Goal: Use online tool/utility: Utilize a website feature to perform a specific function

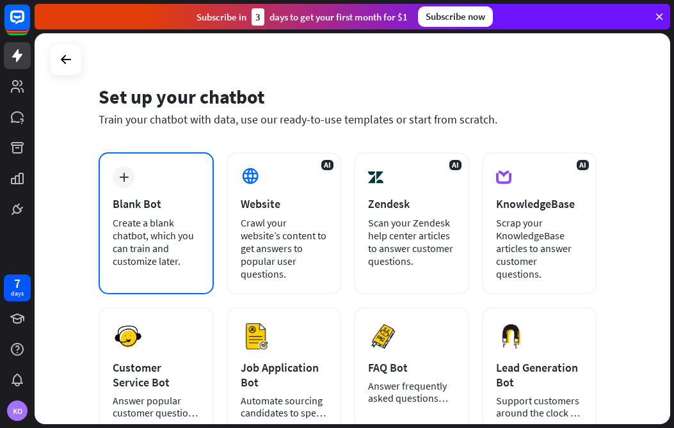
scroll to position [21, 0]
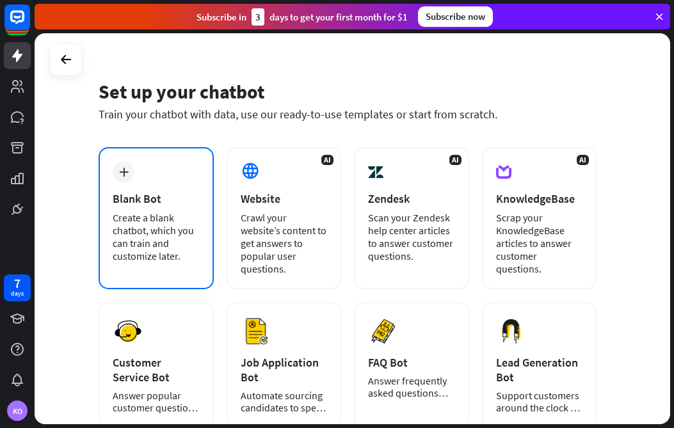
click at [171, 213] on div "Create a blank chatbot, which you can train and customize later." at bounding box center [156, 236] width 87 height 51
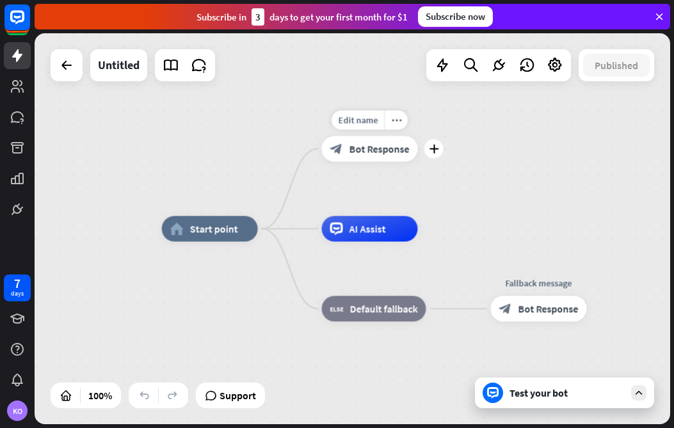
click at [357, 162] on div "Edit name more_horiz plus block_bot_response Bot Response" at bounding box center [370, 149] width 96 height 26
click at [359, 158] on div "block_bot_response Bot Response" at bounding box center [370, 149] width 96 height 26
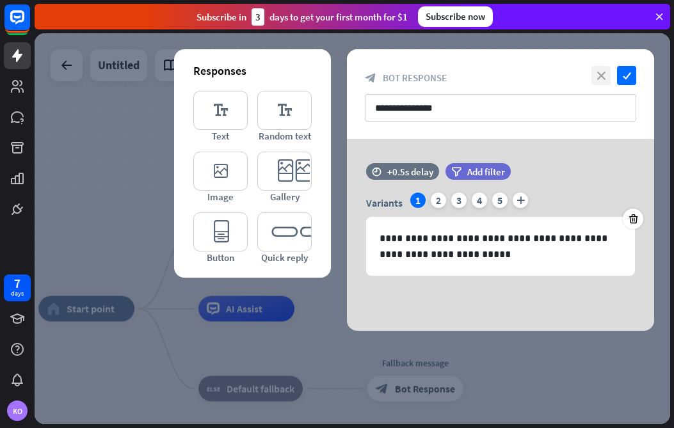
click at [602, 72] on icon "close" at bounding box center [601, 75] width 19 height 19
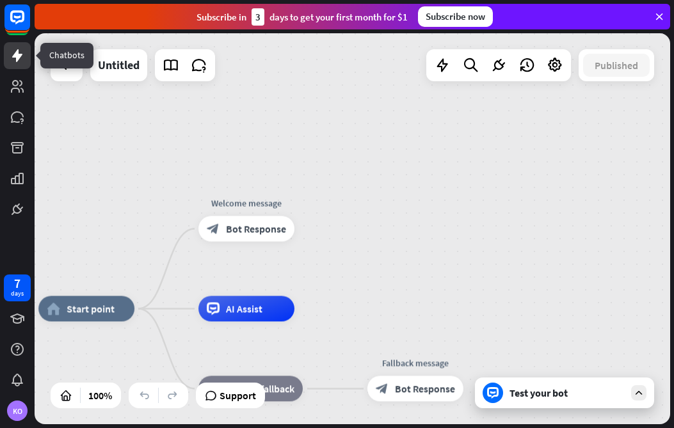
click at [17, 46] on link at bounding box center [17, 55] width 27 height 27
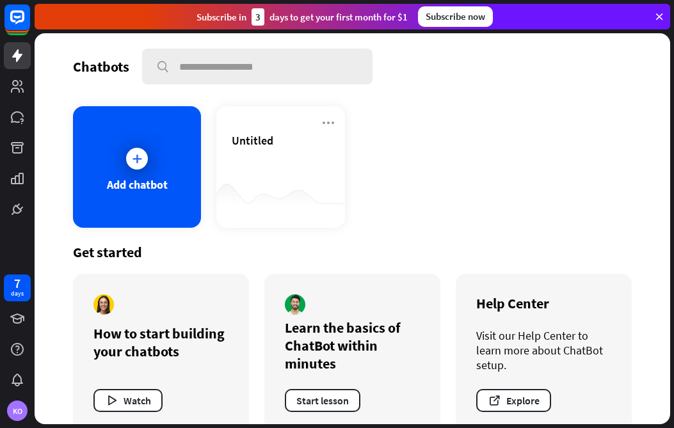
scroll to position [24, 0]
